Goal: Contribute content: Add original content to the website for others to see

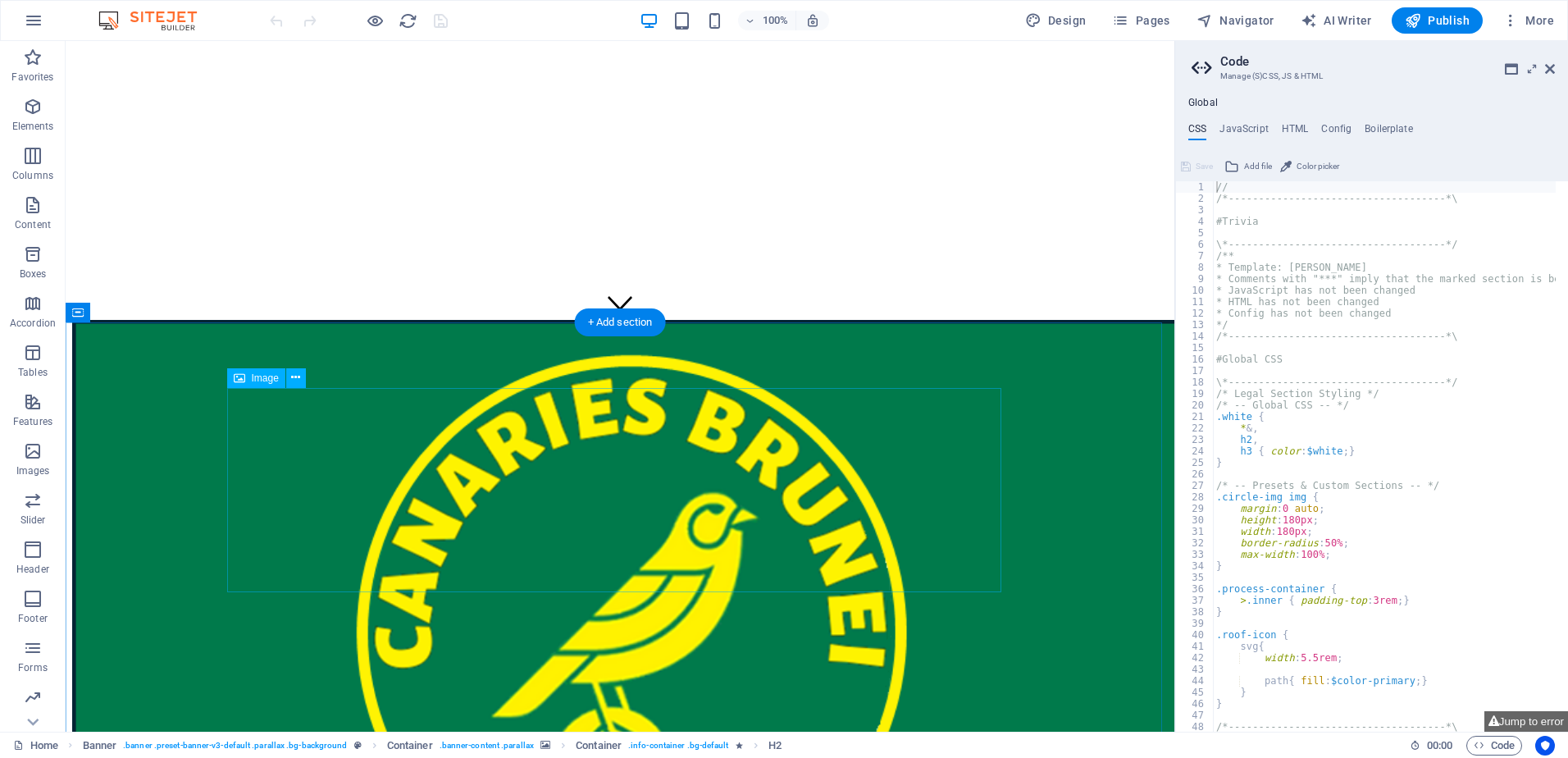
scroll to position [492, 0]
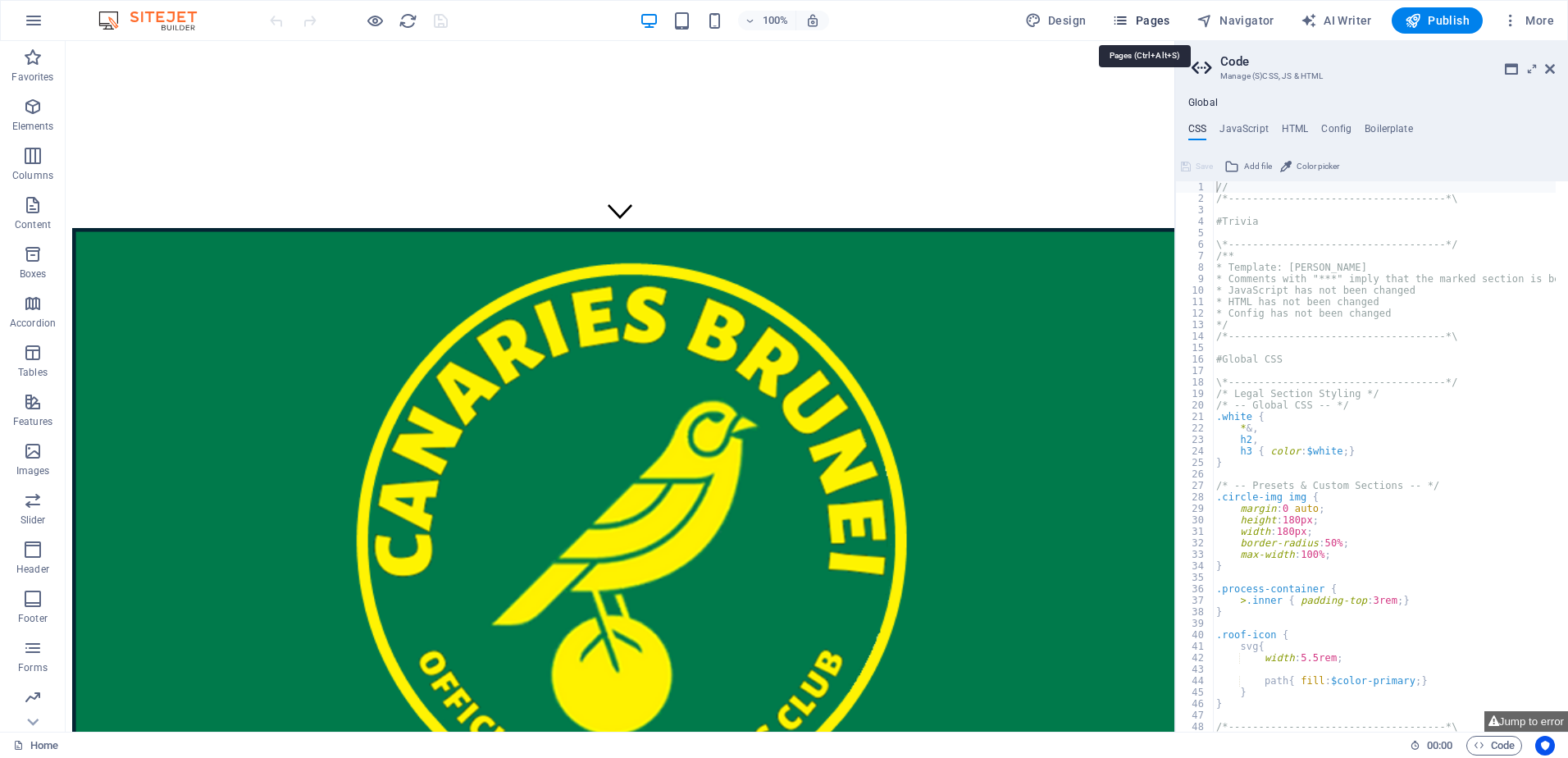
click at [1125, 21] on icon "button" at bounding box center [1120, 20] width 16 height 16
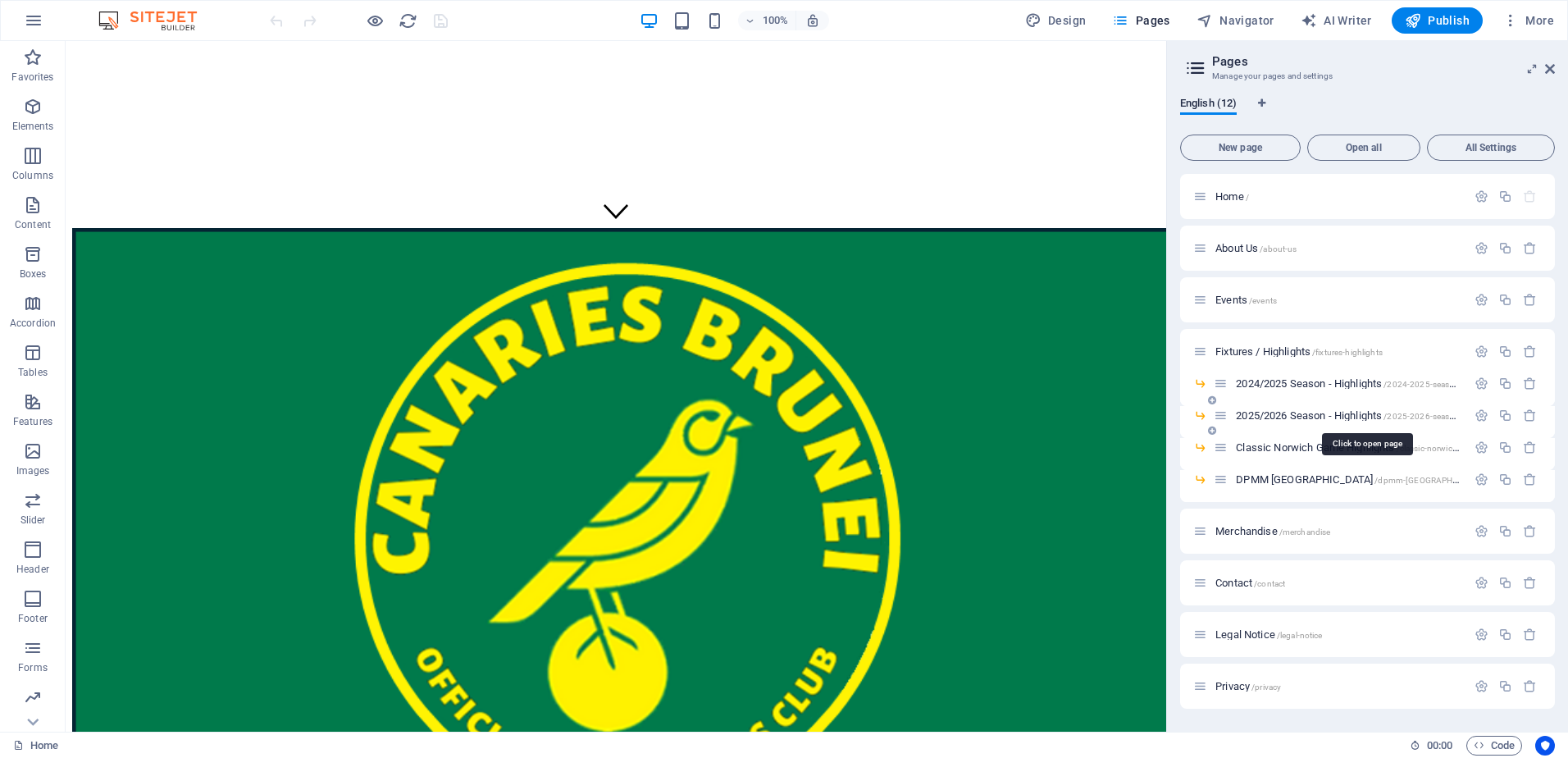
click at [1257, 413] on span "2025/2026 Season - Highlights /2025-2026-season-highlights" at bounding box center [1368, 415] width 263 height 12
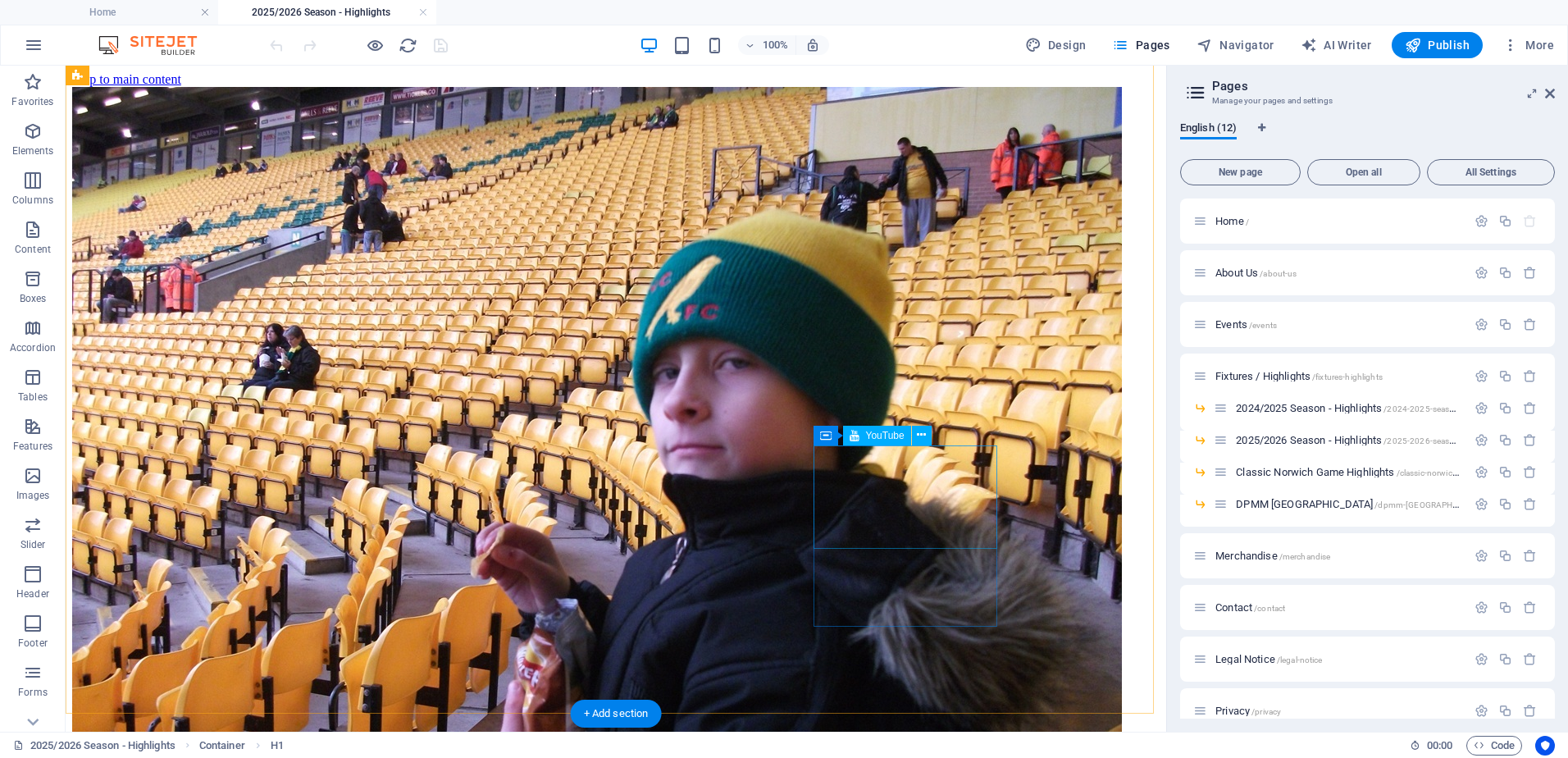
scroll to position [1051, 0]
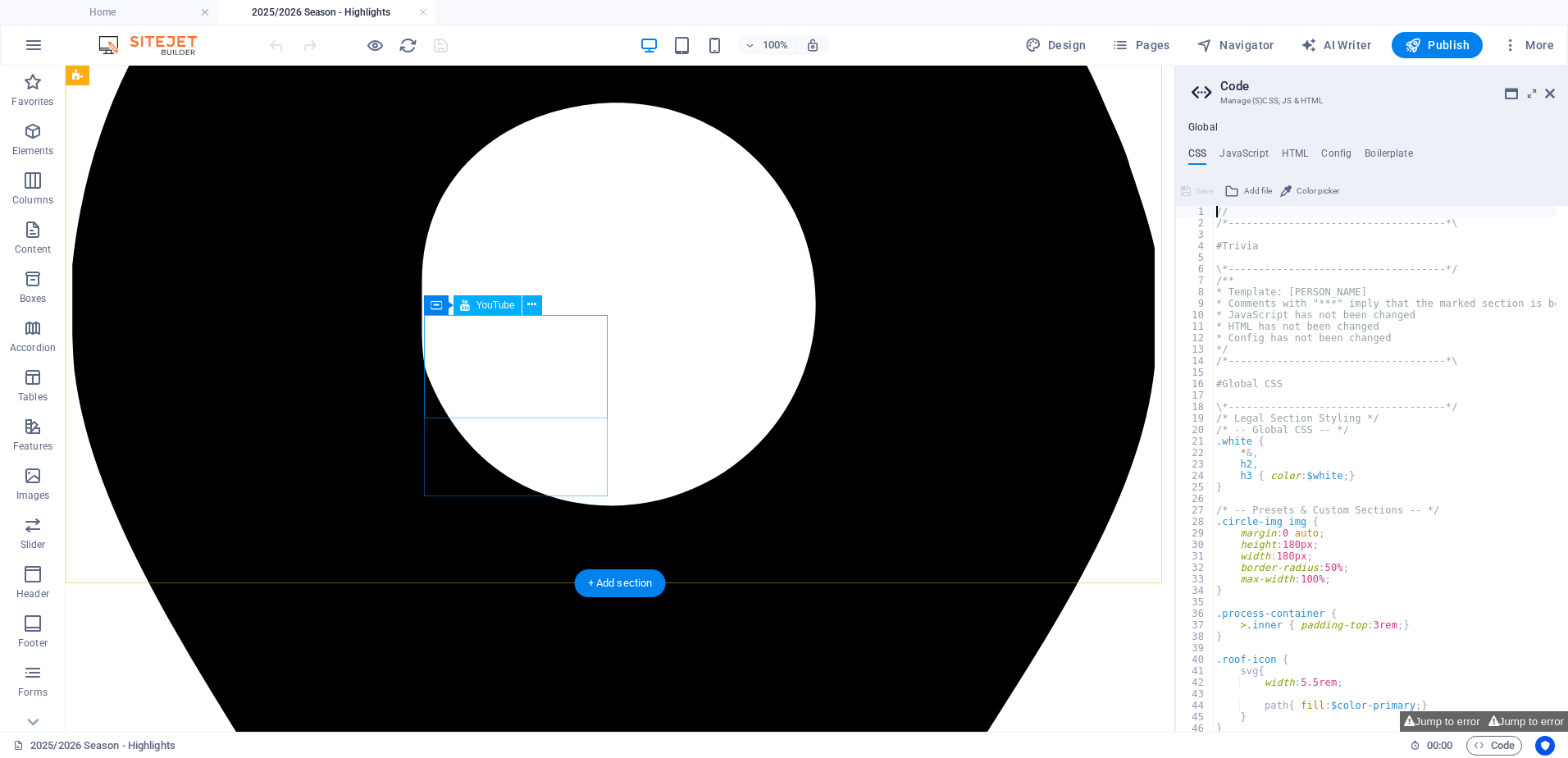
select select "ar16_9"
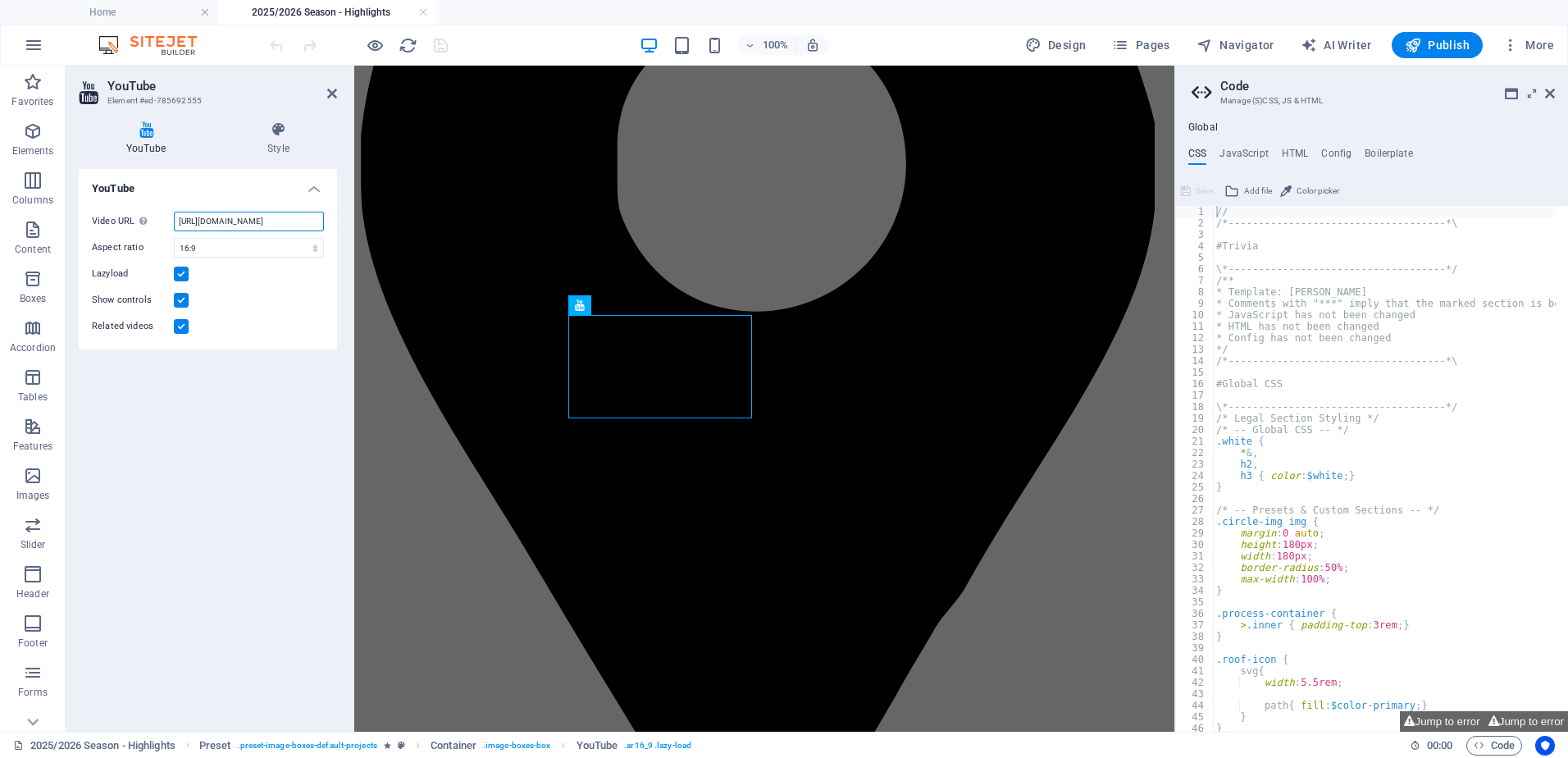
scroll to position [0, 41]
drag, startPoint x: 178, startPoint y: 217, endPoint x: 333, endPoint y: 222, distance: 155.1
click at [333, 222] on div "Video URL Insert (or paste) a video URL. [URL][DOMAIN_NAME] Aspect ratio 16:10 …" at bounding box center [207, 273] width 258 height 151
paste input "[DOMAIN_NAME][URL]"
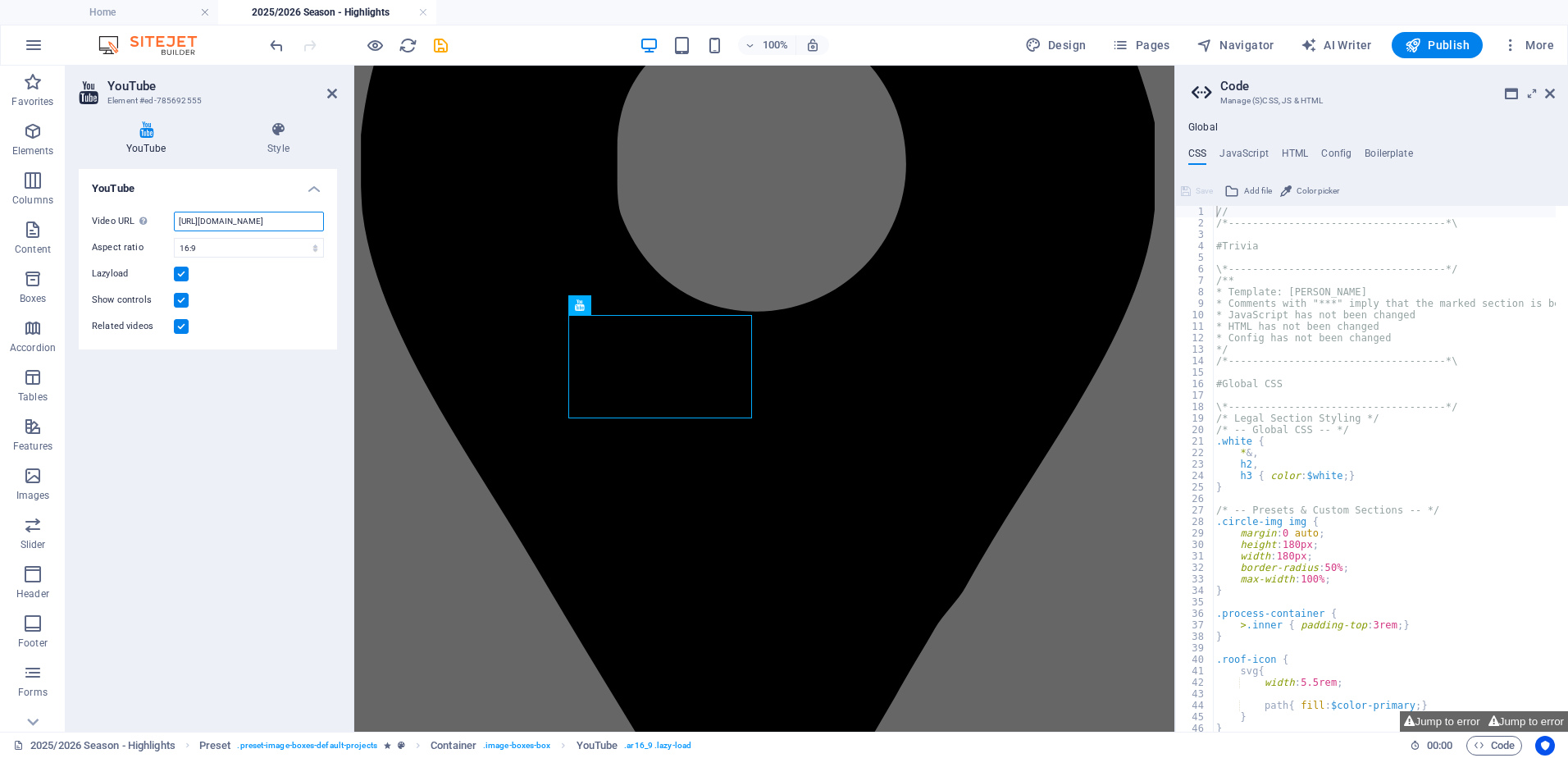
type input "[URL][DOMAIN_NAME]"
click at [440, 42] on icon "save" at bounding box center [441, 45] width 19 height 19
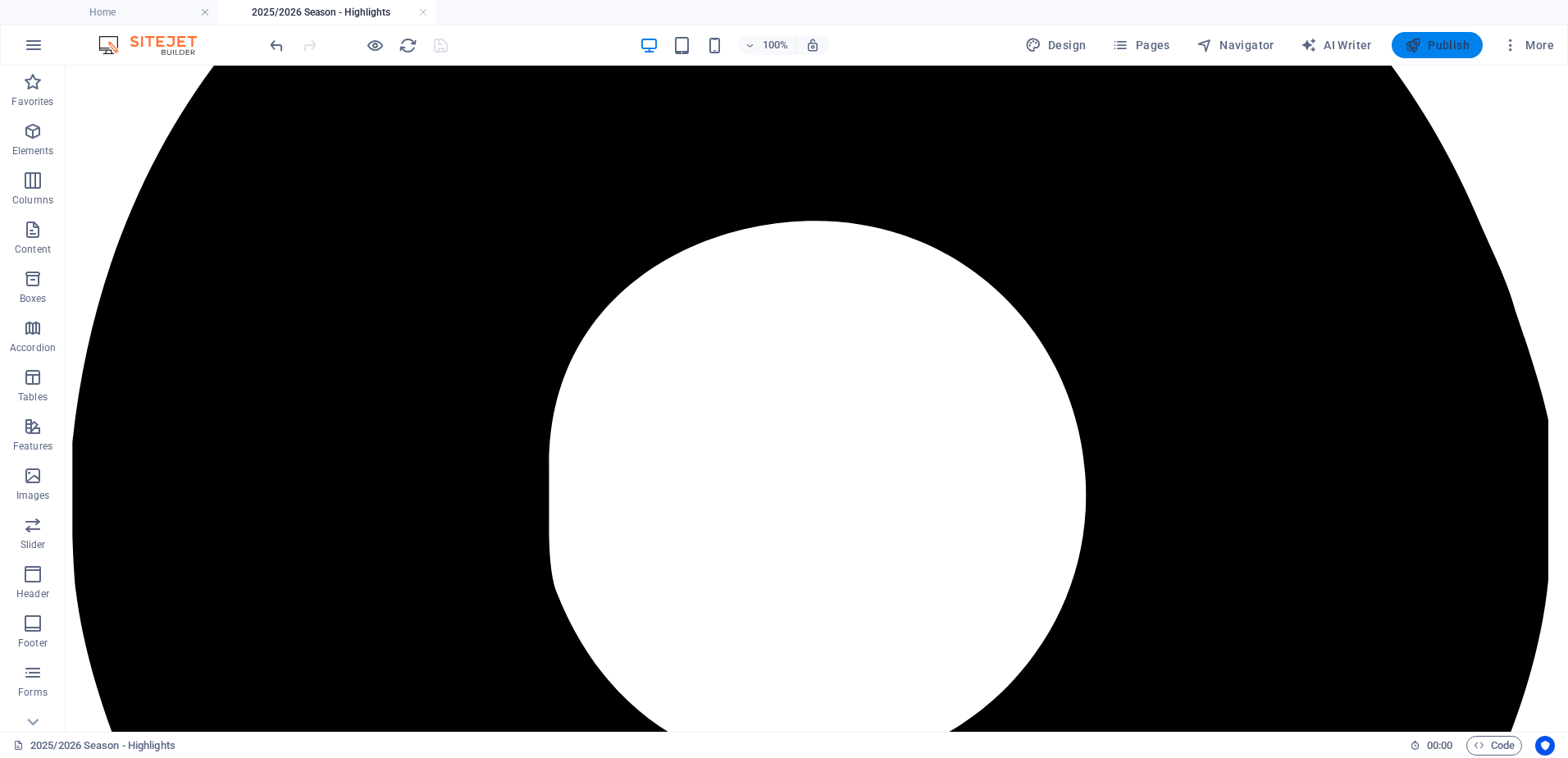
click at [1428, 43] on span "Publish" at bounding box center [1437, 45] width 65 height 16
